Goal: Submit feedback/report problem

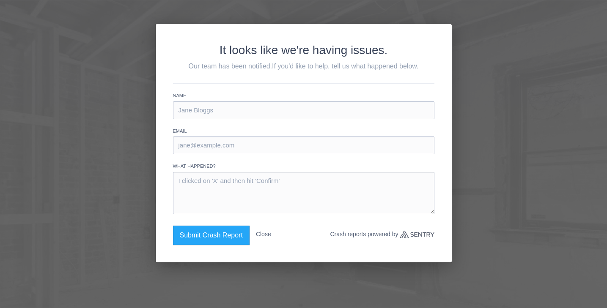
click at [268, 235] on button "Close" at bounding box center [263, 234] width 15 height 17
click at [268, 234] on button "Close" at bounding box center [263, 234] width 15 height 17
click at [237, 238] on button "Submit Crash Report" at bounding box center [211, 235] width 77 height 19
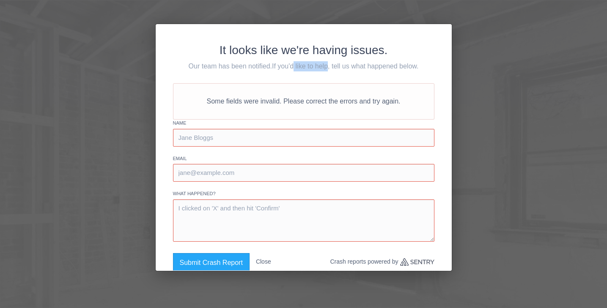
drag, startPoint x: 294, startPoint y: 68, endPoint x: 328, endPoint y: 68, distance: 34.3
click at [328, 68] on span "If you'd like to help, tell us what happened below." at bounding box center [345, 66] width 146 height 7
click at [260, 136] on input "text" at bounding box center [303, 138] width 261 height 18
click at [264, 263] on button "Close" at bounding box center [263, 261] width 15 height 17
